Goal: Task Accomplishment & Management: Use online tool/utility

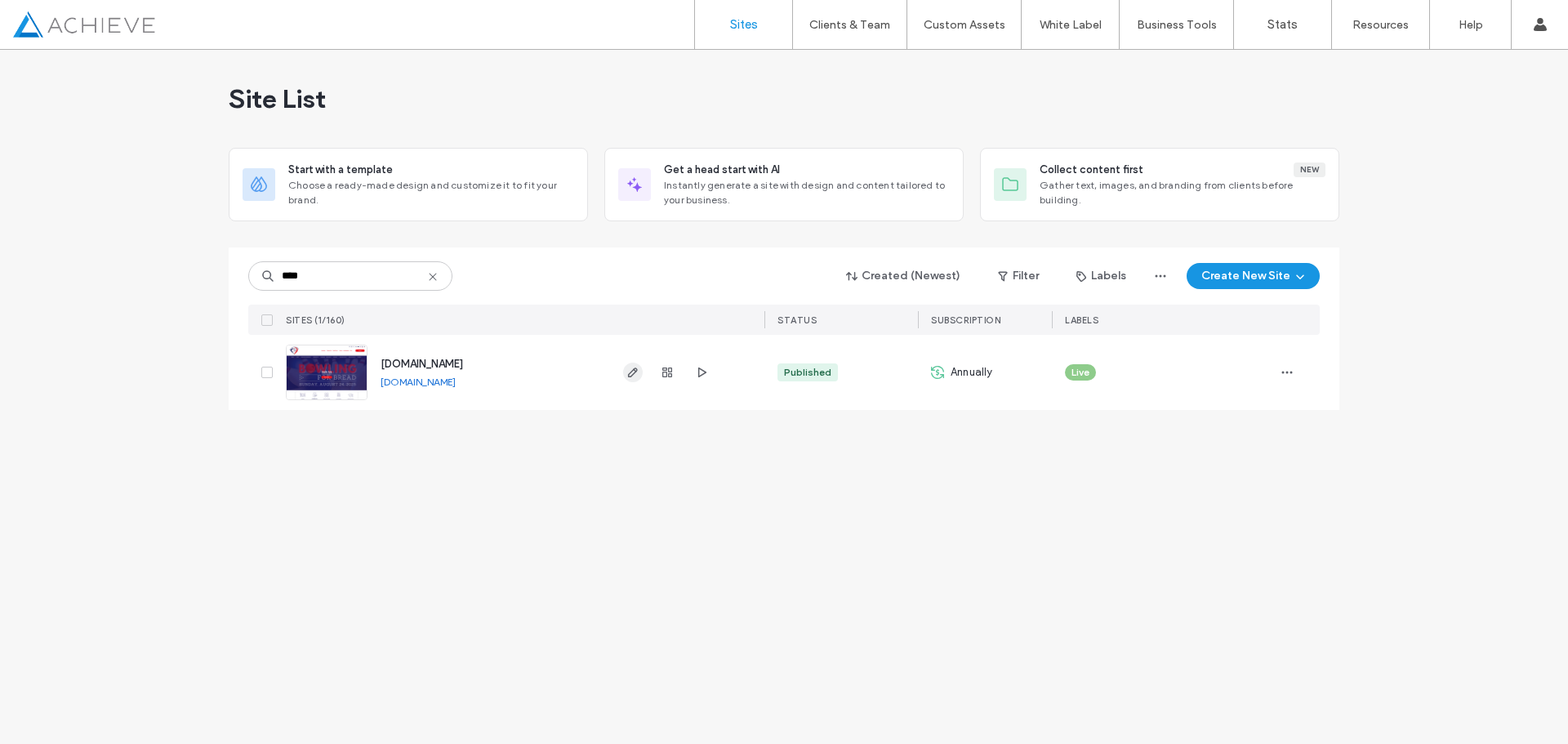
type input "****"
click at [630, 373] on icon "button" at bounding box center [632, 372] width 13 height 13
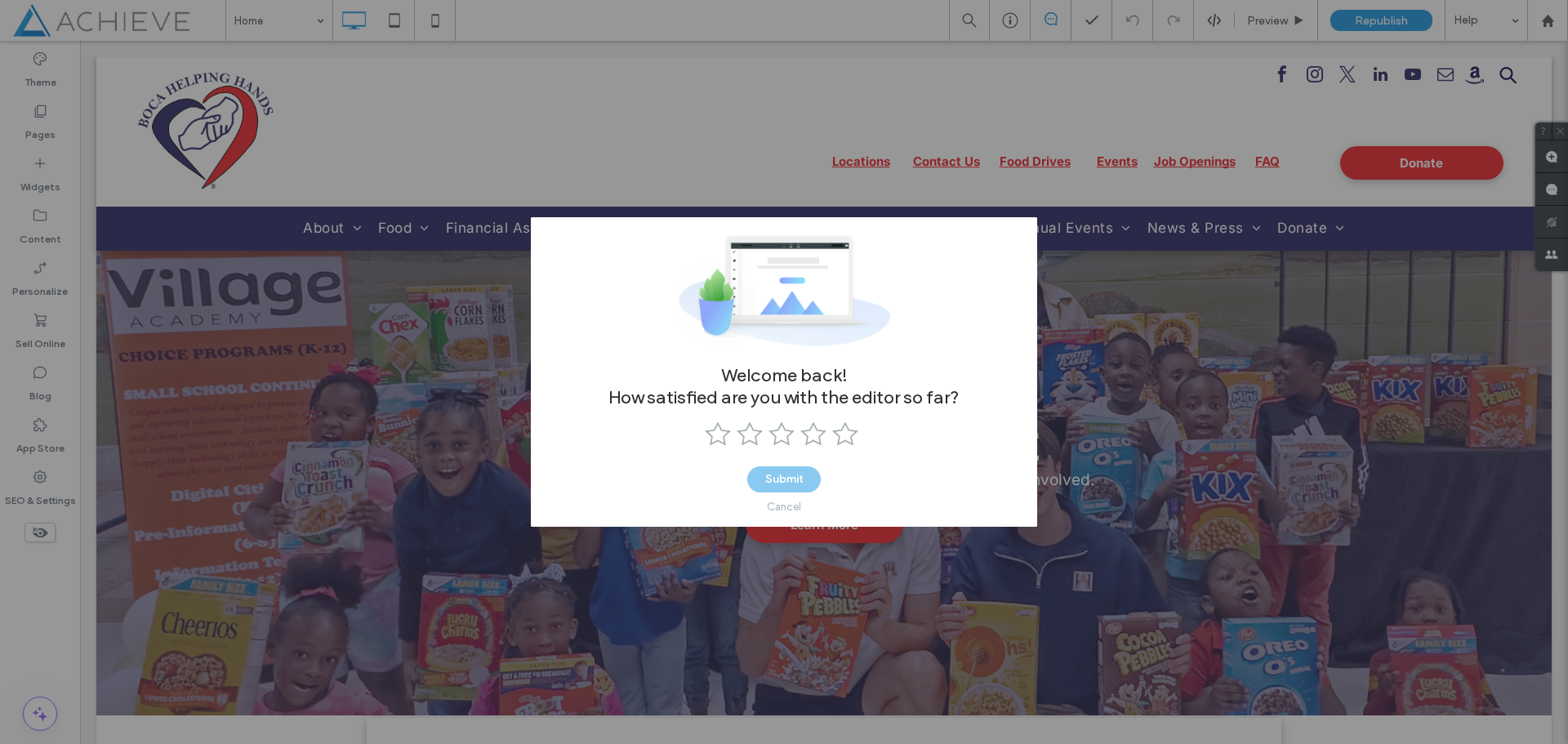
click at [786, 507] on div "Cancel" at bounding box center [784, 507] width 34 height 12
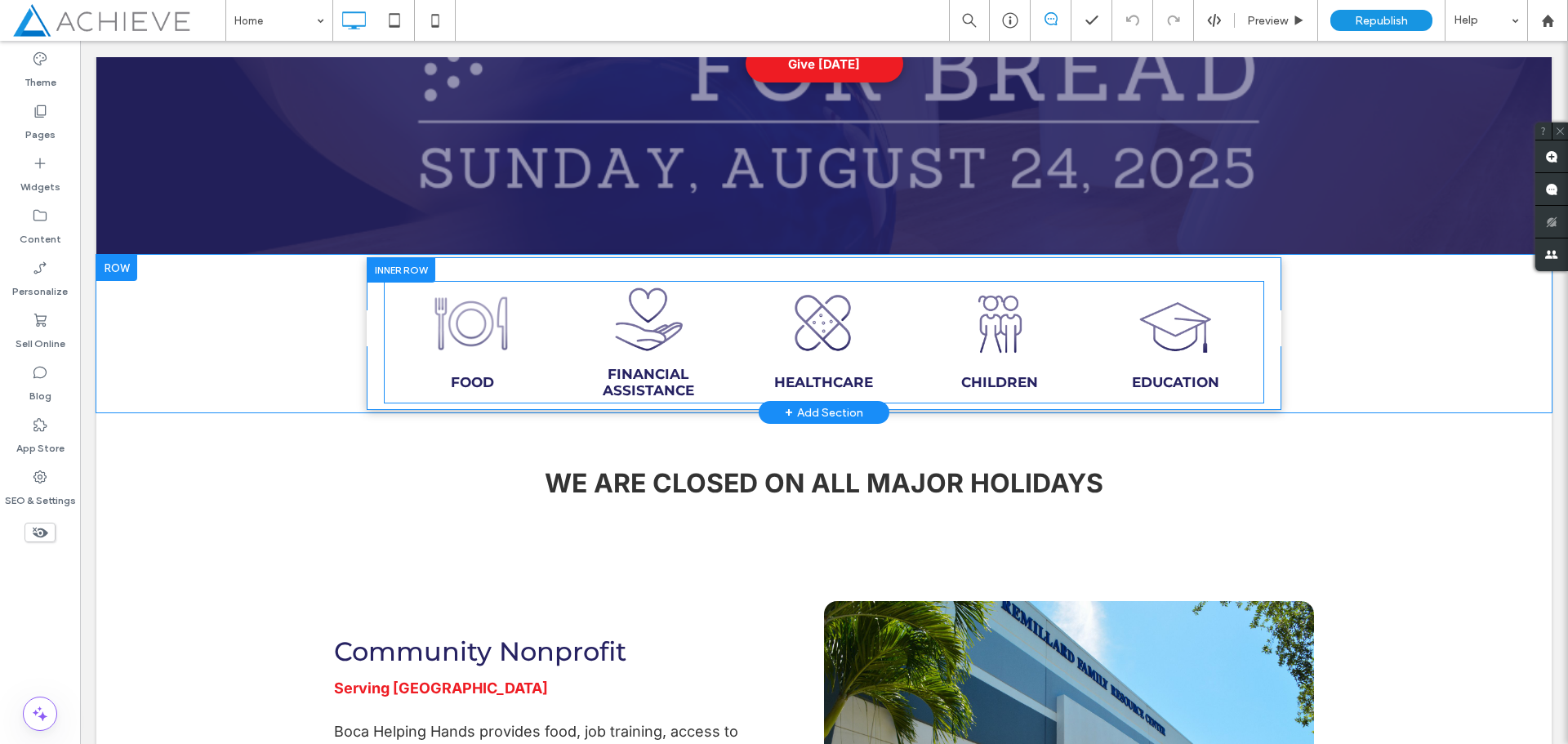
scroll to position [490, 0]
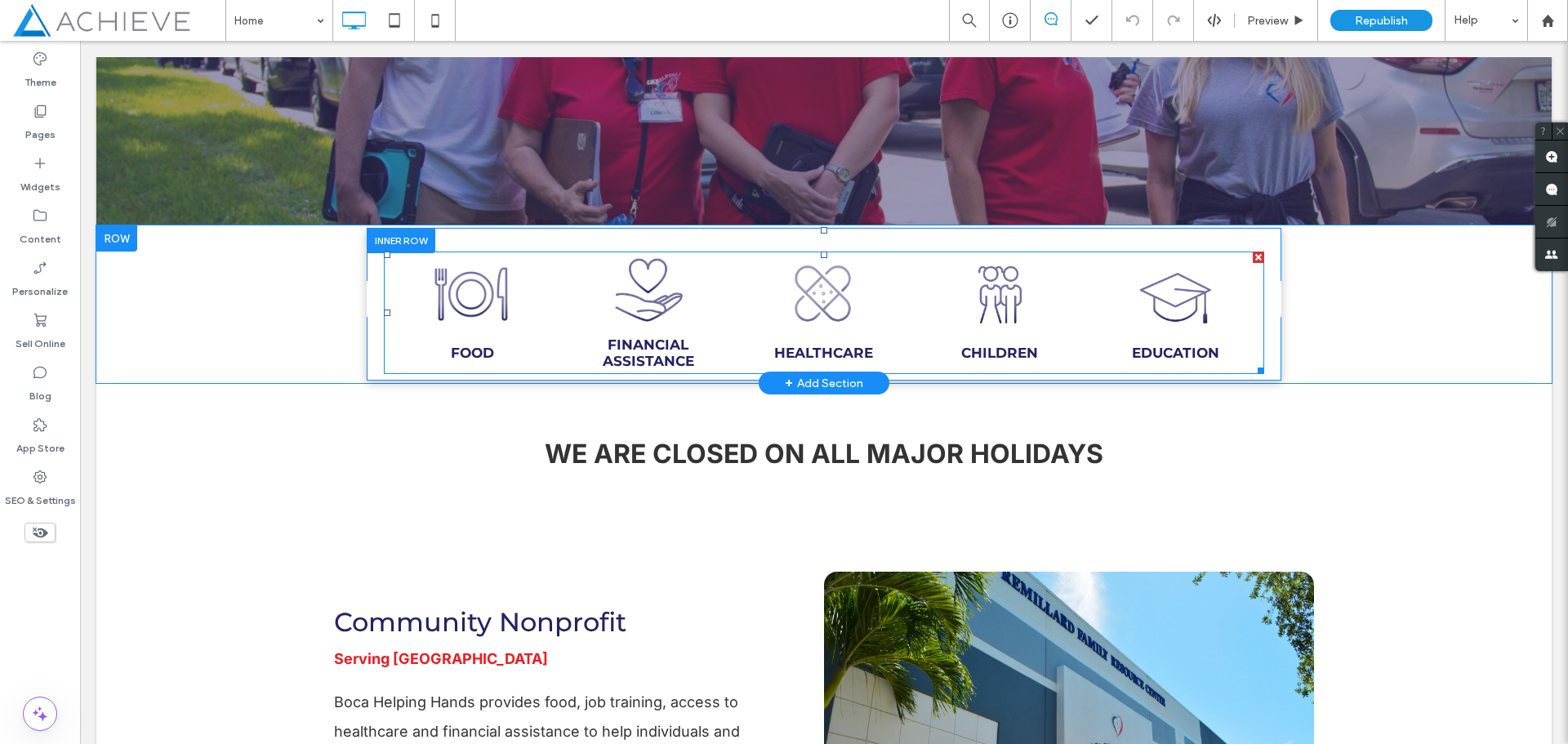
click at [810, 294] on link at bounding box center [824, 293] width 175 height 80
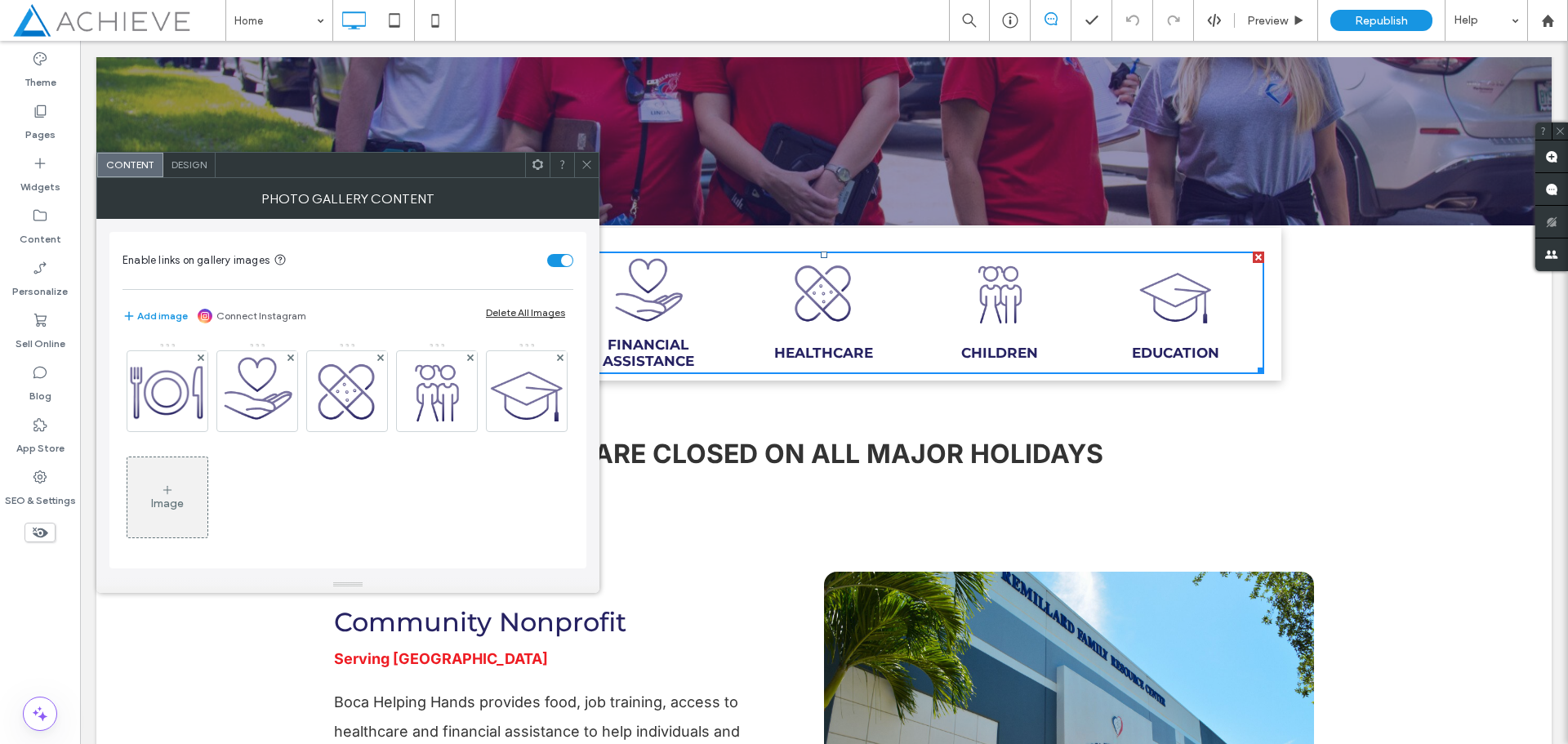
click at [589, 166] on icon at bounding box center [587, 165] width 12 height 12
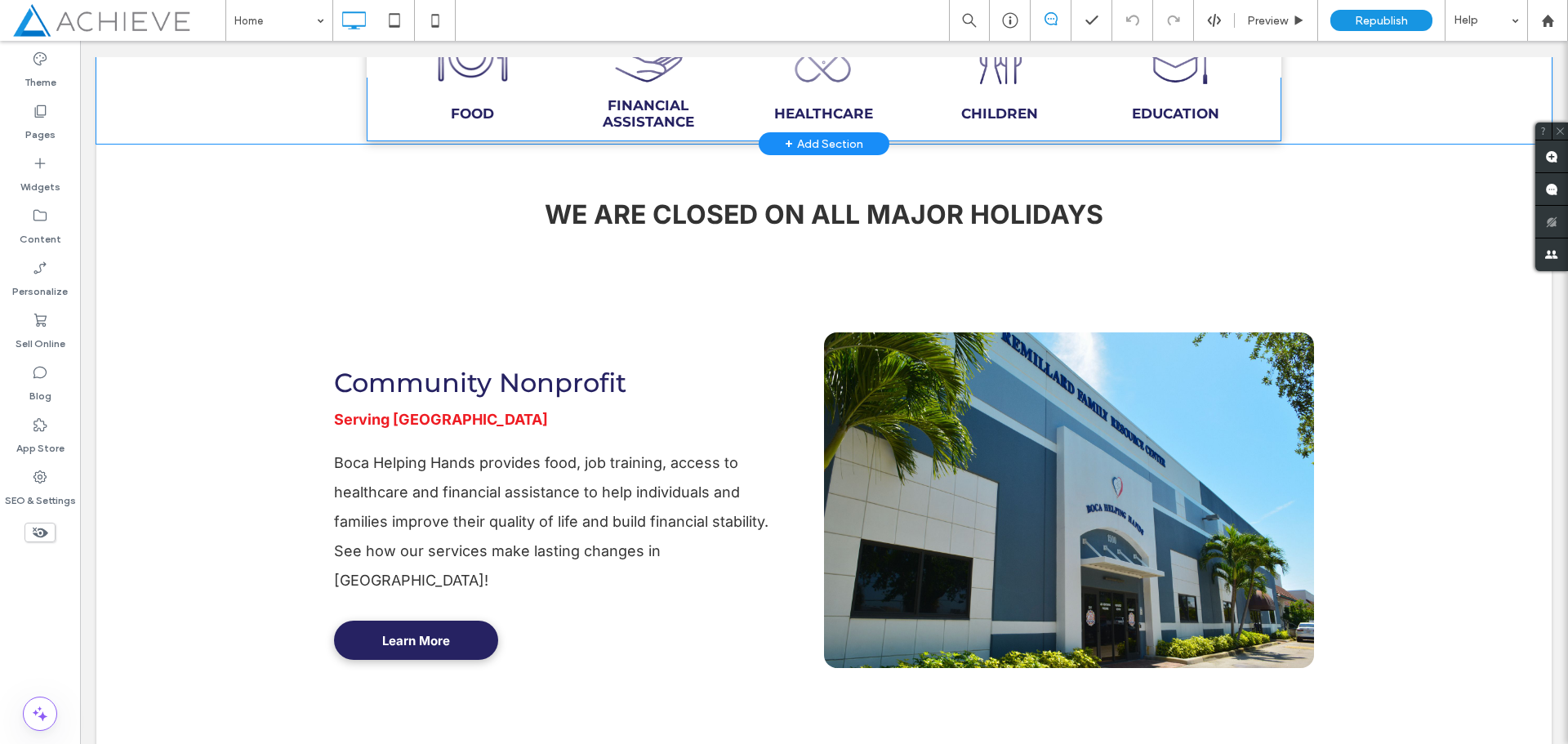
scroll to position [735, 0]
